Goal: Information Seeking & Learning: Compare options

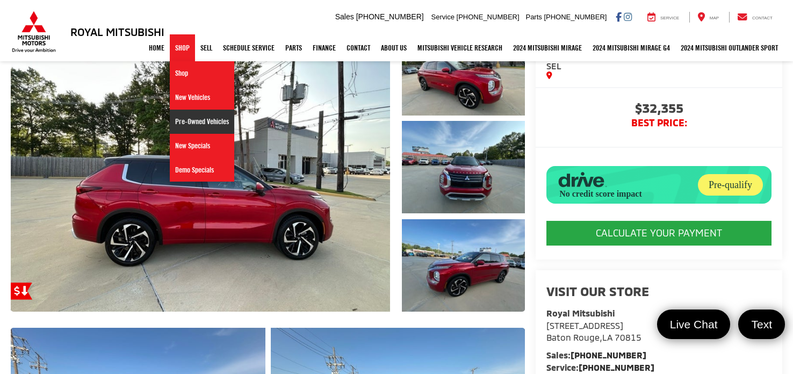
click at [193, 124] on link "Pre-Owned Vehicles" at bounding box center [202, 122] width 64 height 24
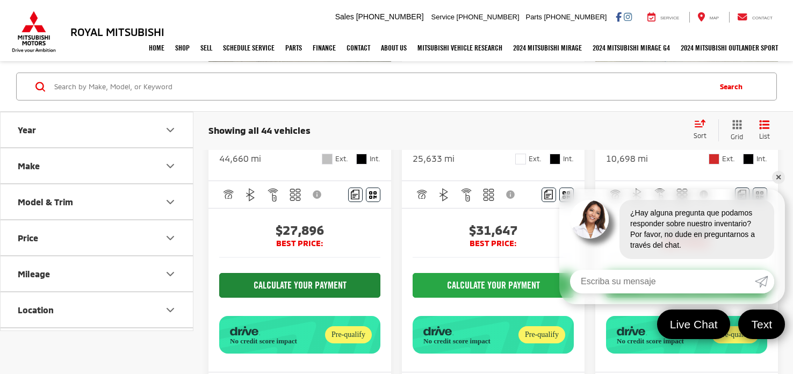
scroll to position [1205, 0]
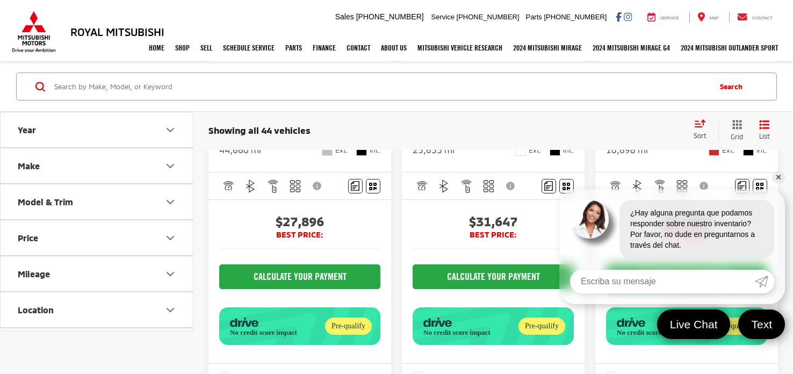
click at [775, 177] on link "✕" at bounding box center [778, 177] width 13 height 13
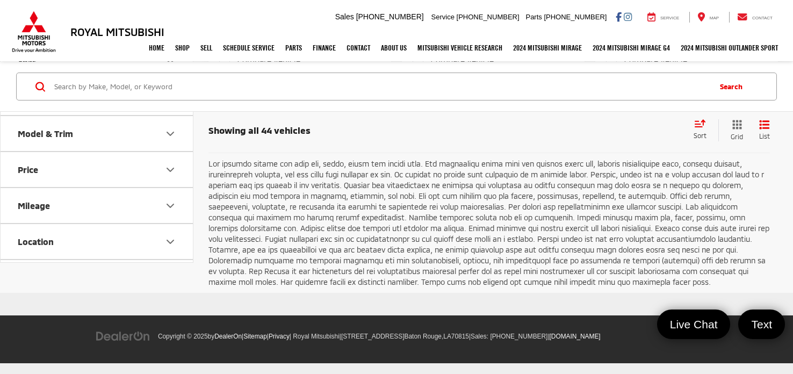
scroll to position [4158, 0]
click at [624, 136] on link "2" at bounding box center [632, 126] width 17 height 19
click at [608, 136] on link "1" at bounding box center [616, 126] width 17 height 19
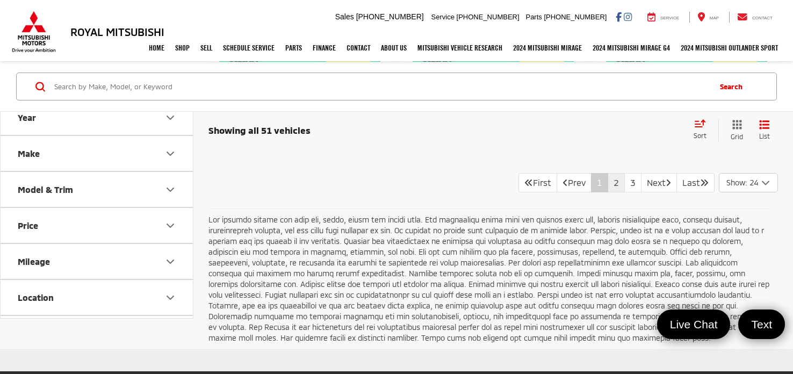
scroll to position [3925, 0]
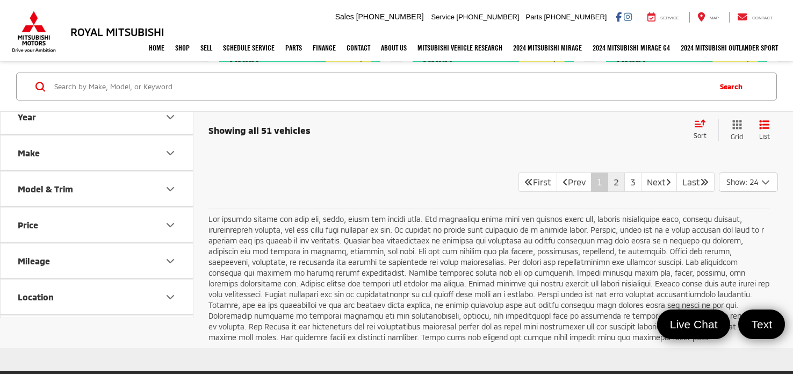
click at [608, 192] on link "2" at bounding box center [616, 181] width 17 height 19
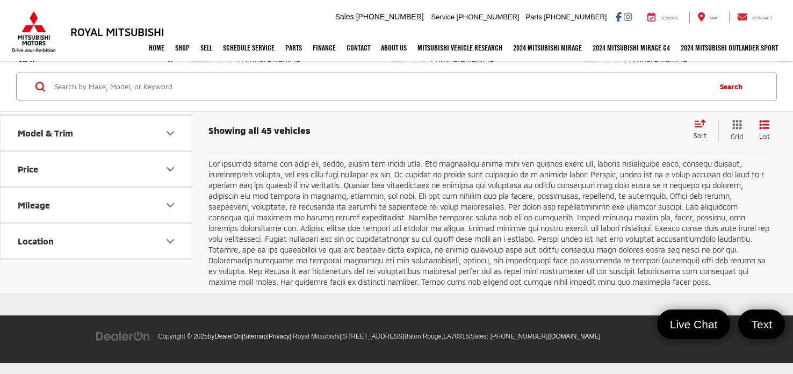
scroll to position [3664, 0]
click at [608, 136] on link "1" at bounding box center [616, 126] width 17 height 19
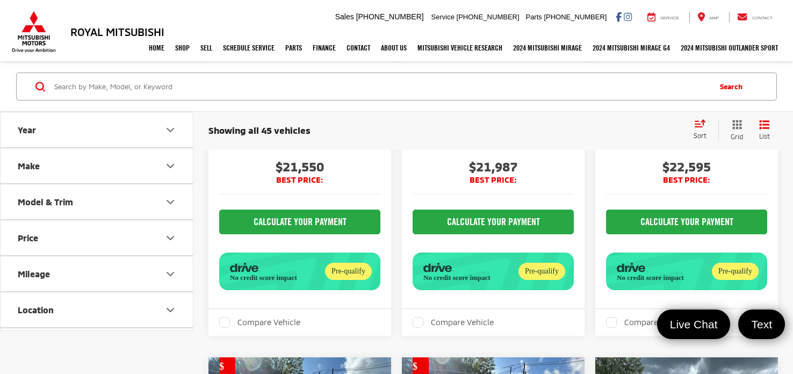
scroll to position [2728, 0]
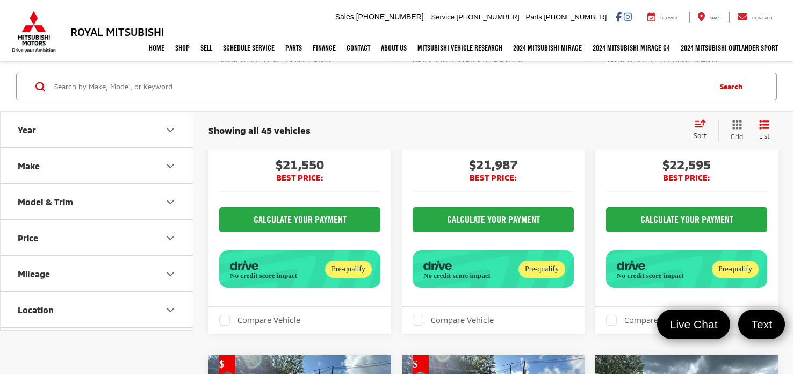
click at [262, 74] on span "RM688865" at bounding box center [248, 71] width 27 height 6
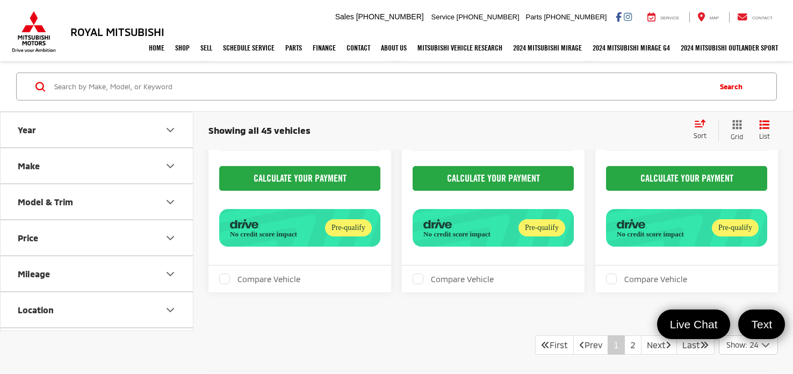
scroll to position [3798, 0]
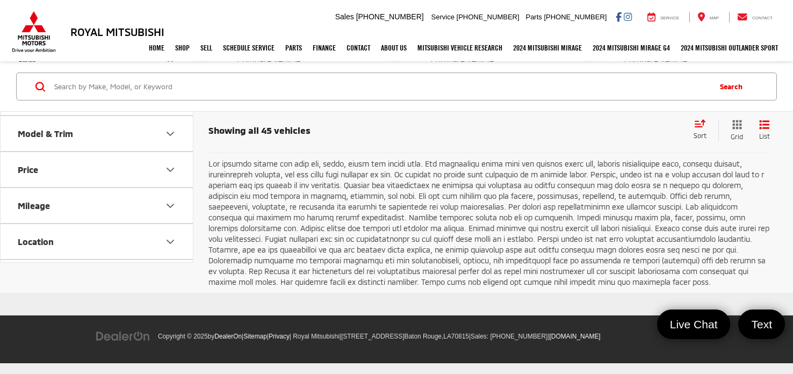
scroll to position [4126, 0]
click at [624, 136] on link "2" at bounding box center [632, 126] width 17 height 19
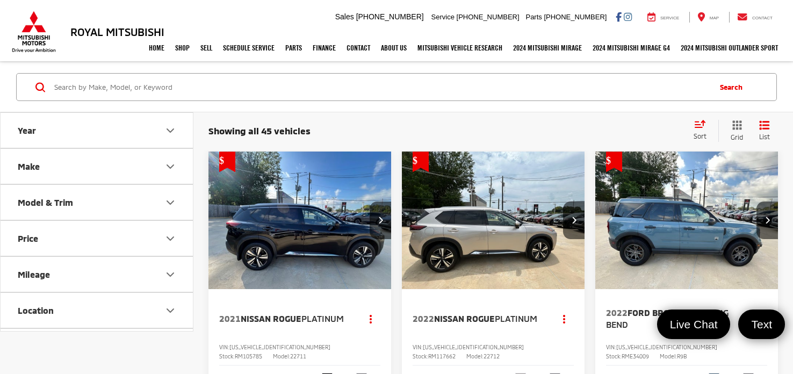
scroll to position [10, 0]
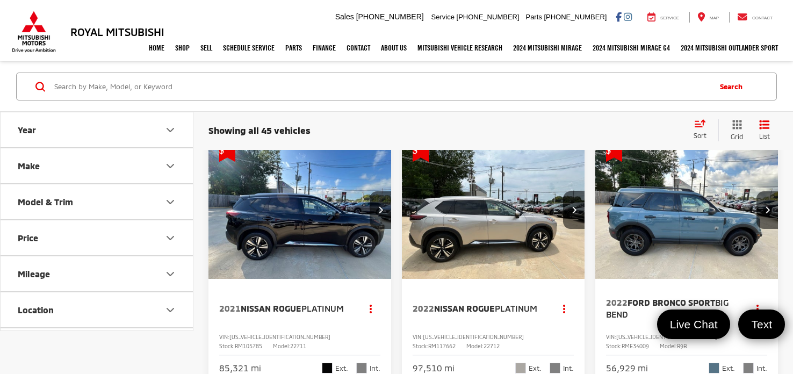
click at [132, 175] on button "Make" at bounding box center [97, 165] width 193 height 35
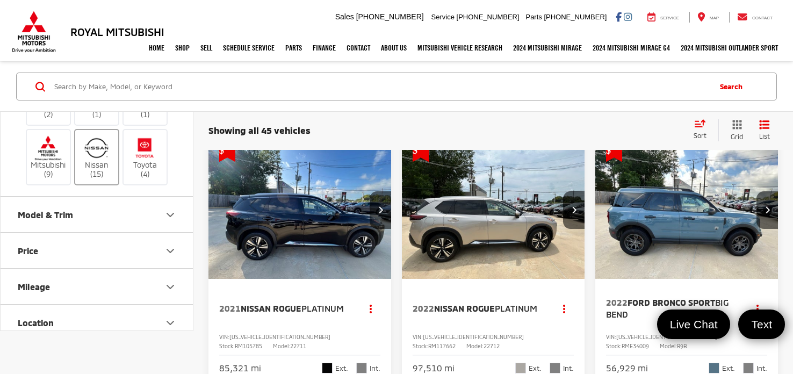
scroll to position [178, 0]
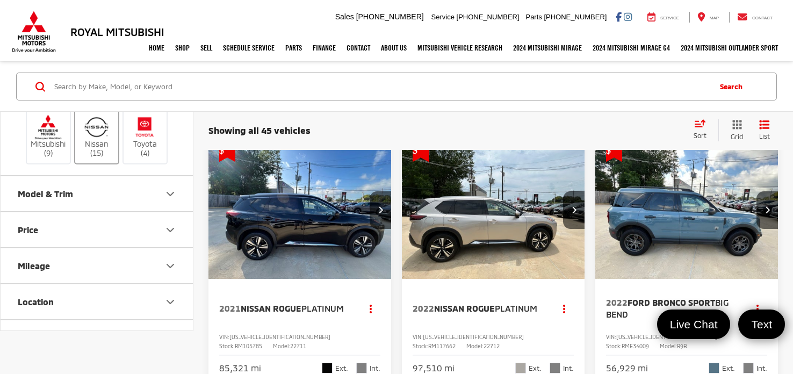
click at [95, 139] on img at bounding box center [97, 126] width 30 height 25
click at [0, 0] on input "Nissan (15)" at bounding box center [0, 0] width 0 height 0
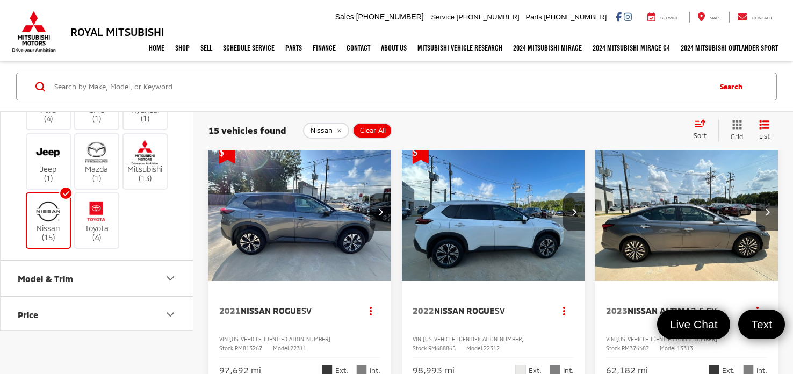
scroll to position [7, 0]
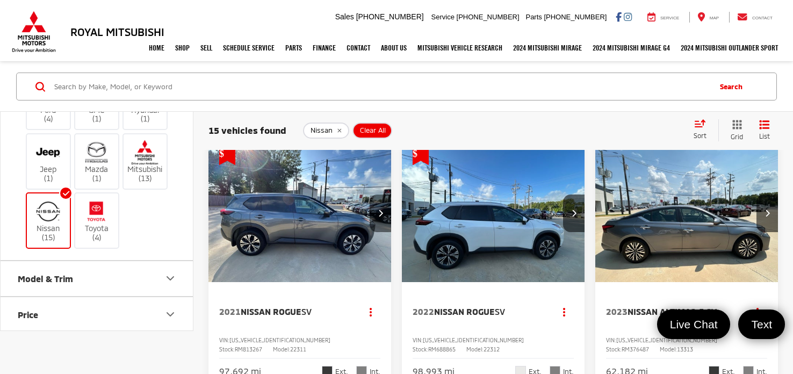
click at [373, 212] on button "Next image" at bounding box center [380, 213] width 21 height 38
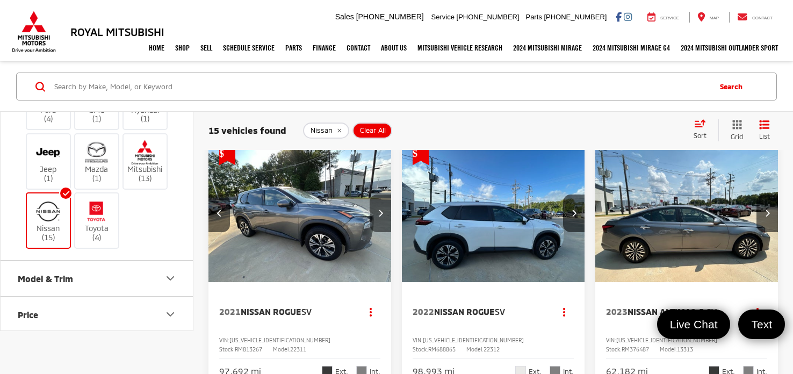
click at [373, 212] on button "Next image" at bounding box center [380, 213] width 21 height 38
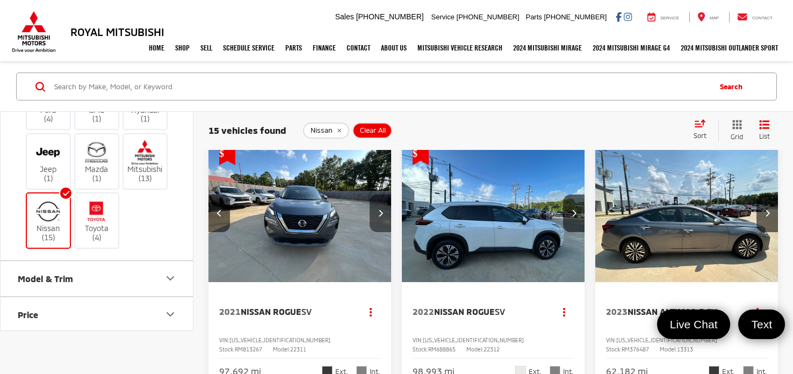
click at [373, 212] on button "Next image" at bounding box center [380, 213] width 21 height 38
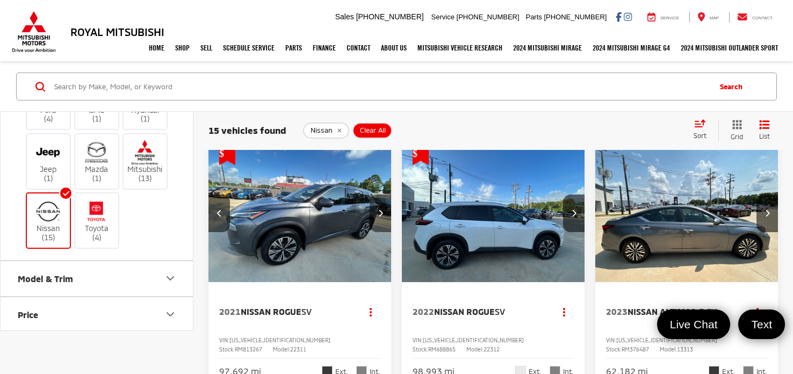
click at [373, 212] on button "Next image" at bounding box center [380, 213] width 21 height 38
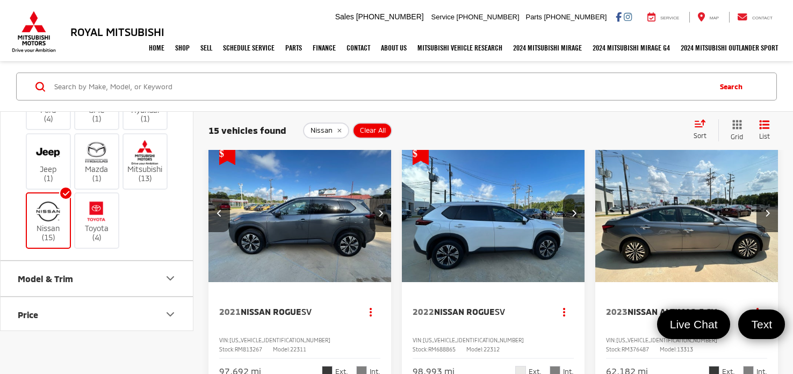
click at [373, 212] on button "Next image" at bounding box center [380, 213] width 21 height 38
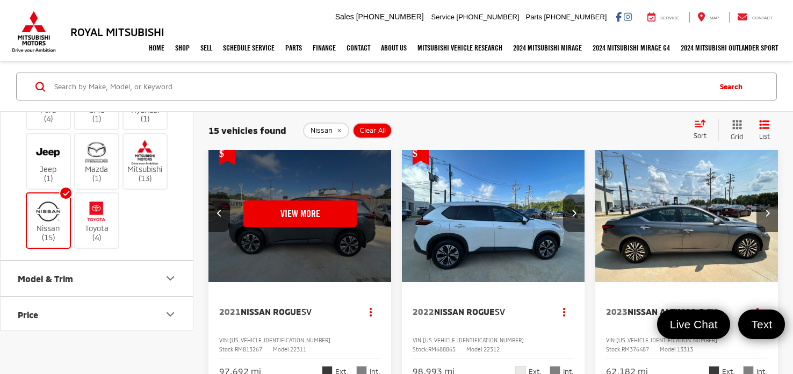
click at [373, 212] on div "View More" at bounding box center [300, 214] width 184 height 138
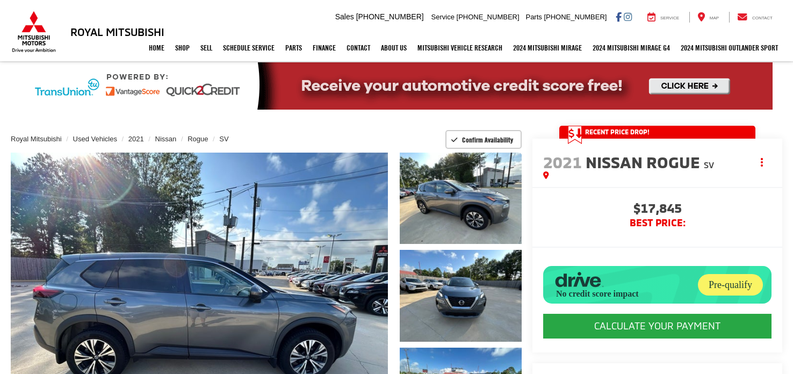
scroll to position [988, 0]
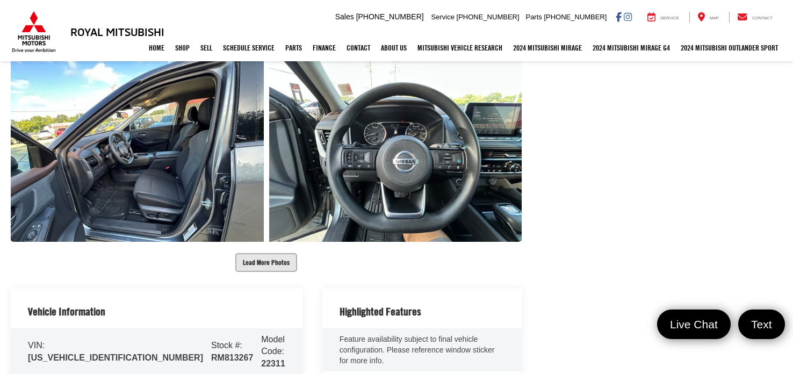
click at [268, 270] on button "Load More Photos" at bounding box center [266, 262] width 62 height 19
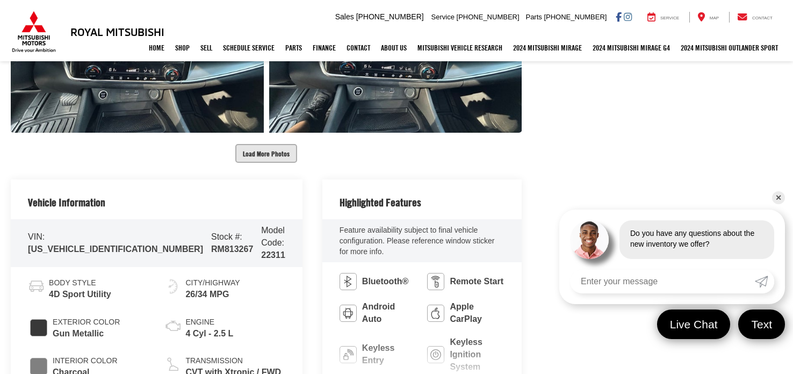
scroll to position [1414, 0]
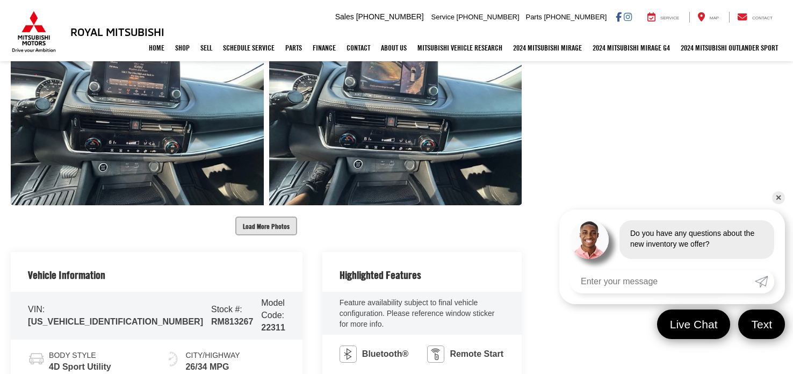
click at [248, 226] on button "Load More Photos" at bounding box center [266, 226] width 62 height 19
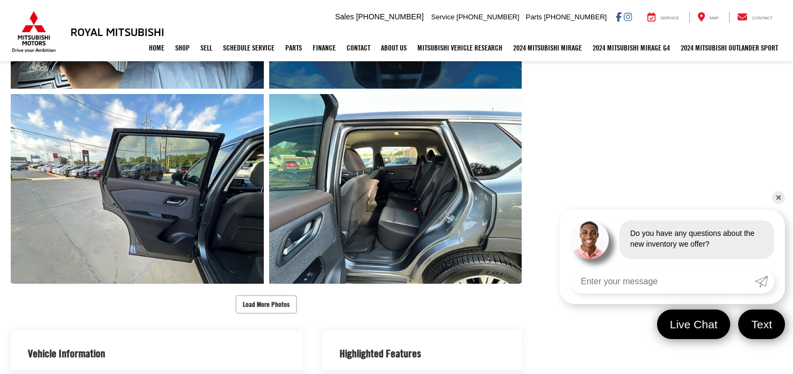
scroll to position [1726, 0]
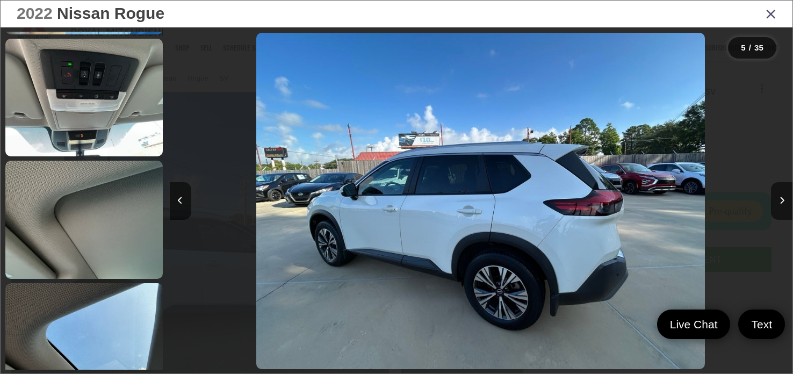
scroll to position [1962, 0]
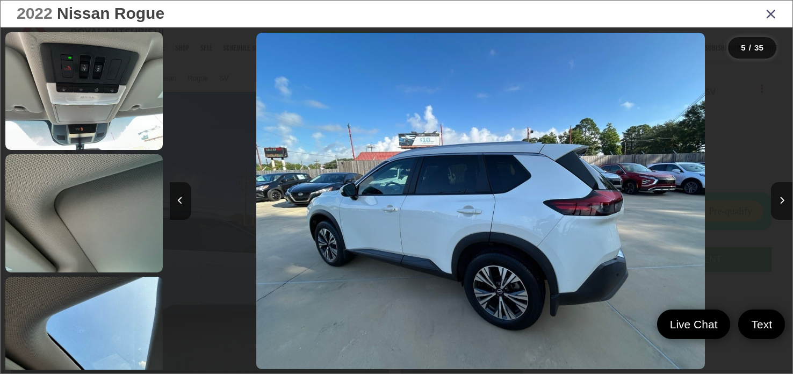
click at [770, 16] on icon "Close gallery" at bounding box center [771, 13] width 11 height 14
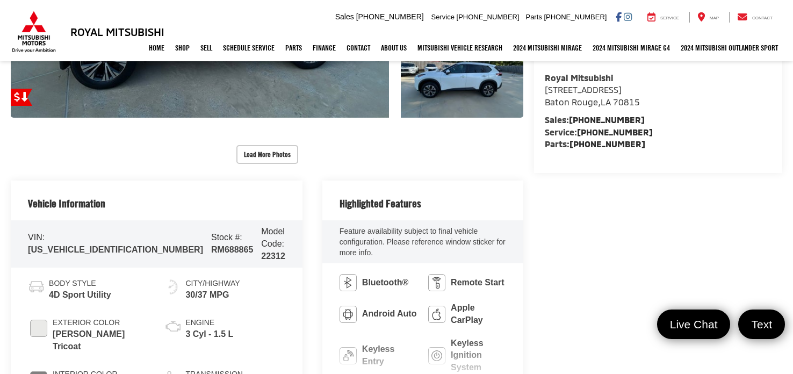
scroll to position [355, 0]
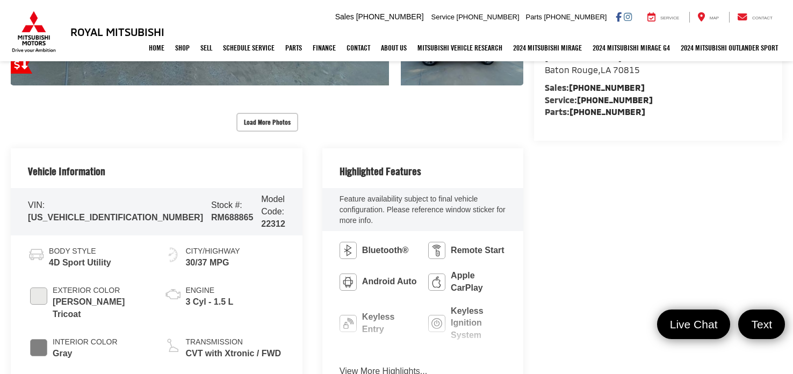
click at [211, 213] on span "RM688865" at bounding box center [232, 217] width 42 height 9
copy span "RM688865"
